Goal: Navigation & Orientation: Find specific page/section

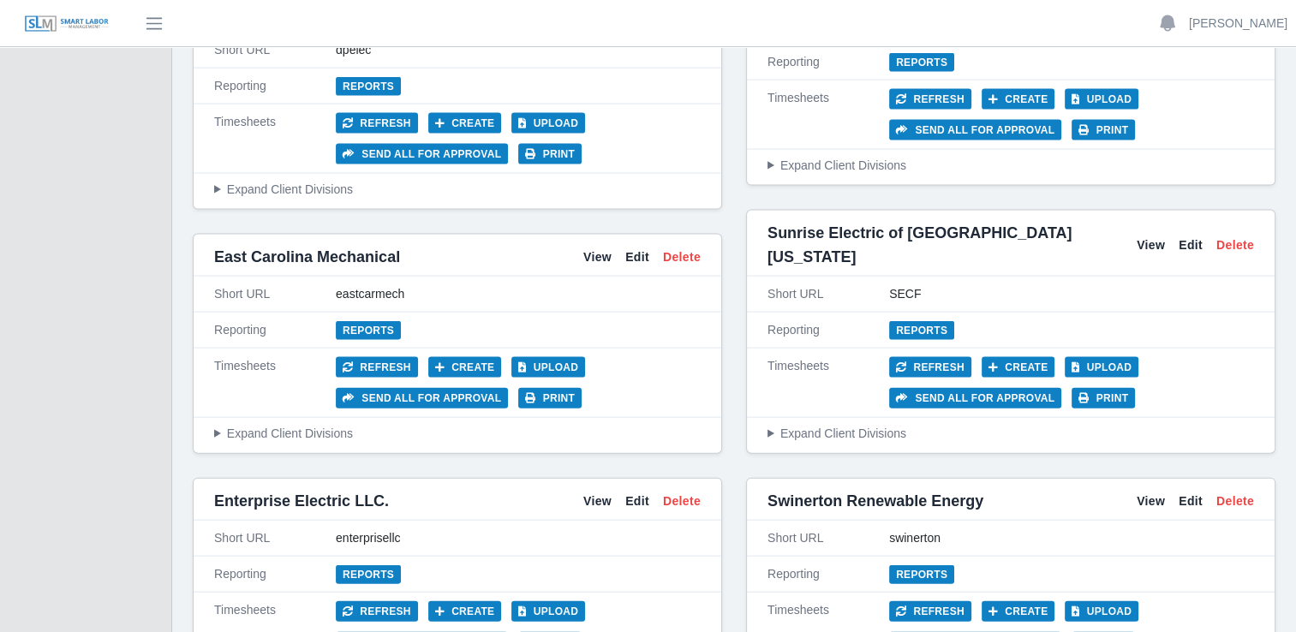
scroll to position [3683, 0]
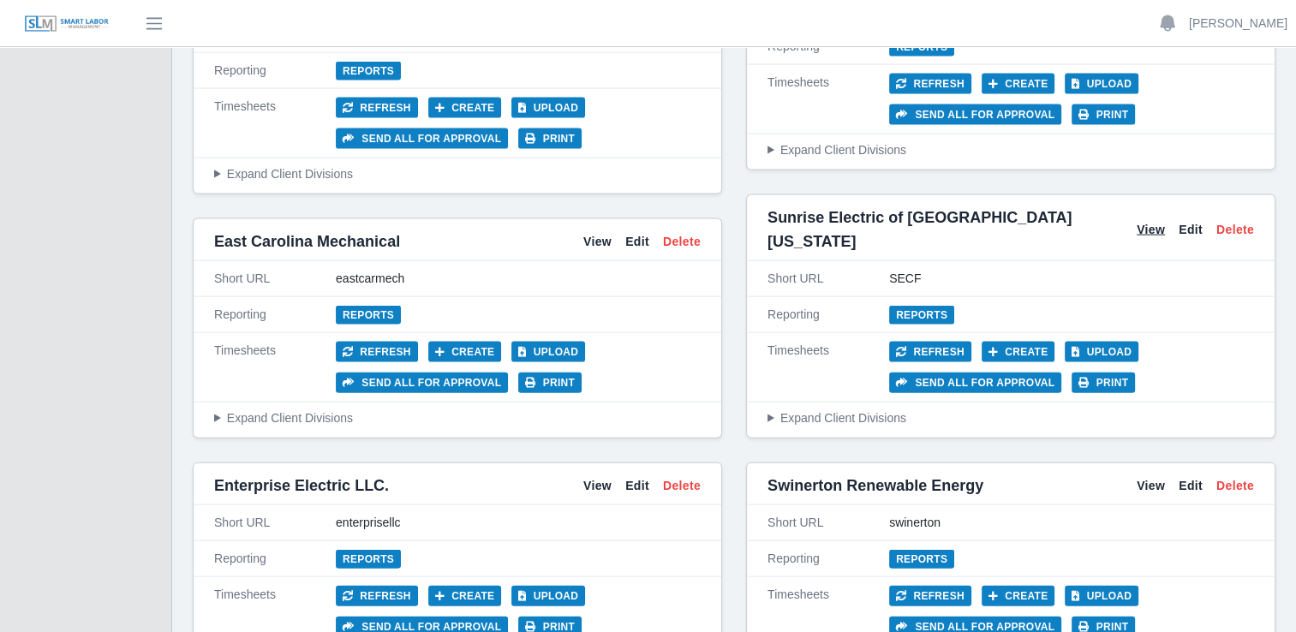
click at [1151, 221] on link "View" at bounding box center [1151, 230] width 28 height 18
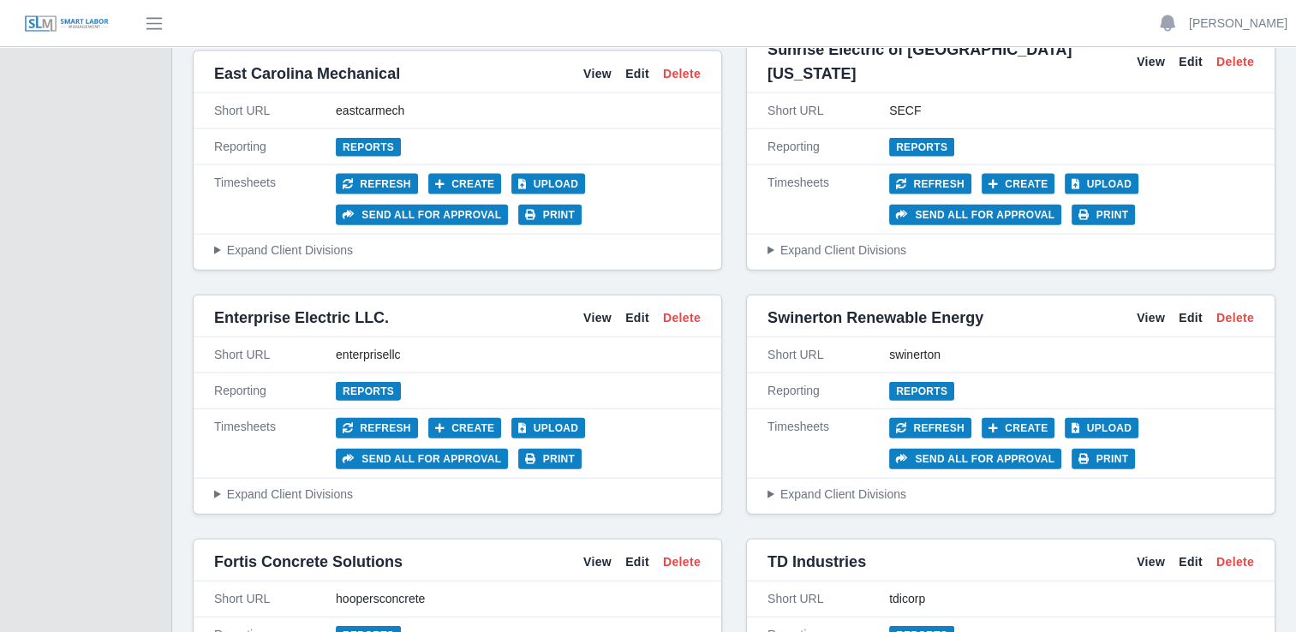
scroll to position [3780, 0]
